Goal: Transaction & Acquisition: Download file/media

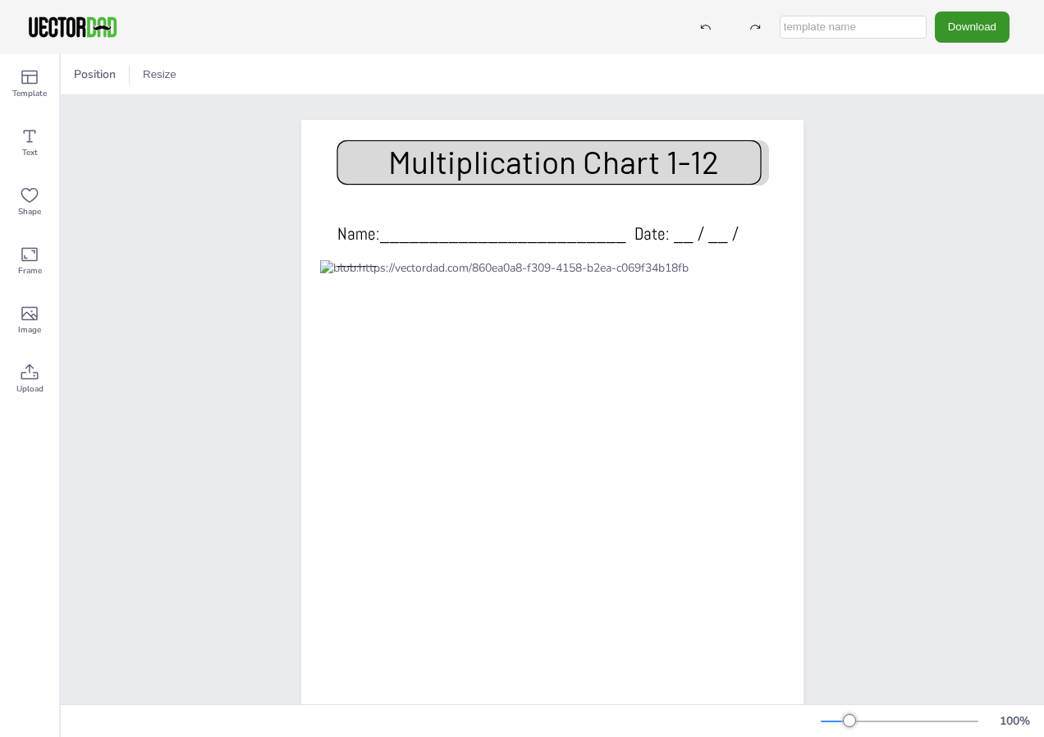
click at [969, 35] on button "Download" at bounding box center [971, 26] width 75 height 30
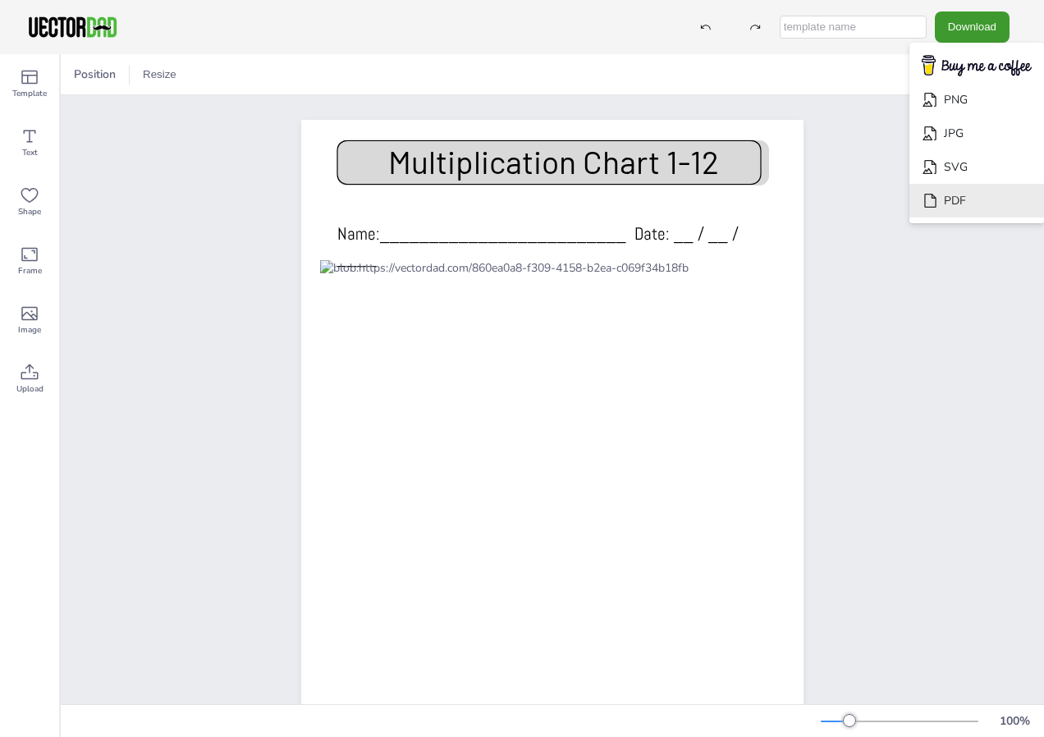
click at [950, 205] on li "PDF" at bounding box center [976, 201] width 135 height 34
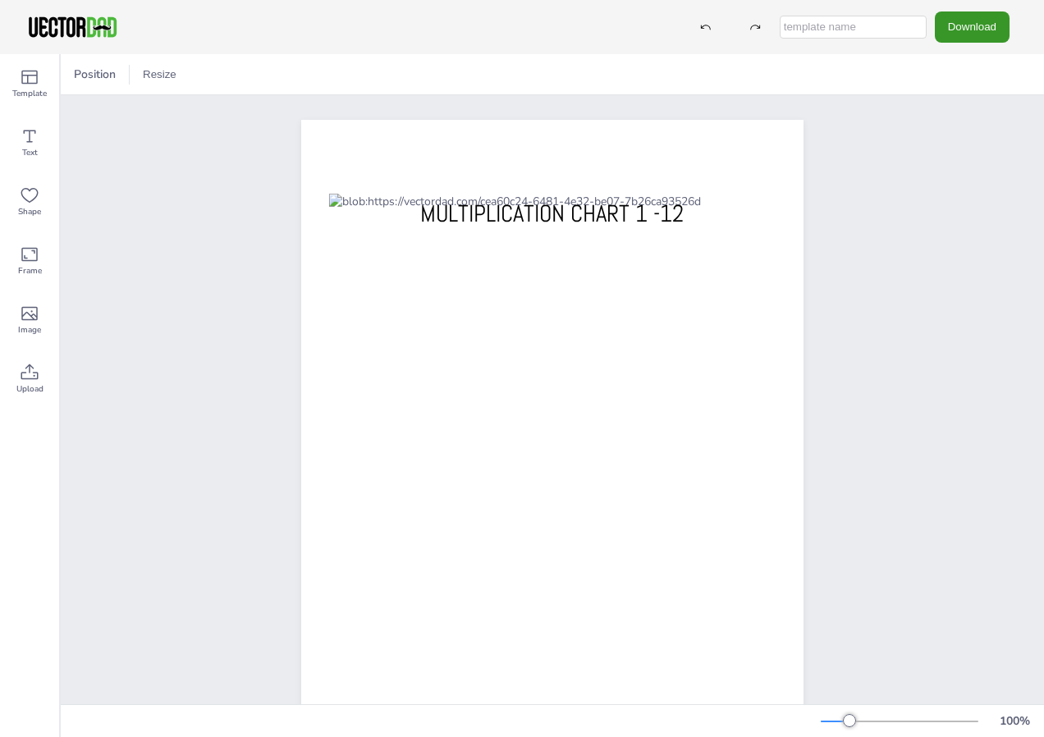
click at [978, 28] on button "Download" at bounding box center [971, 26] width 75 height 30
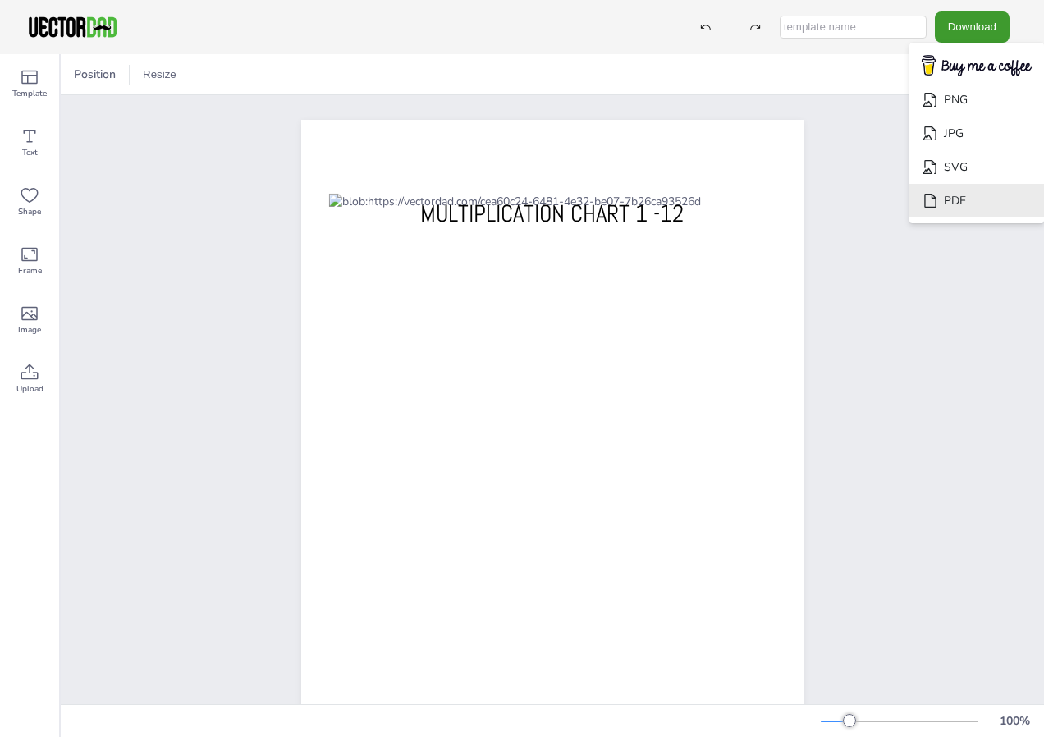
click at [941, 203] on li "PDF" at bounding box center [976, 201] width 135 height 34
